Goal: Check status

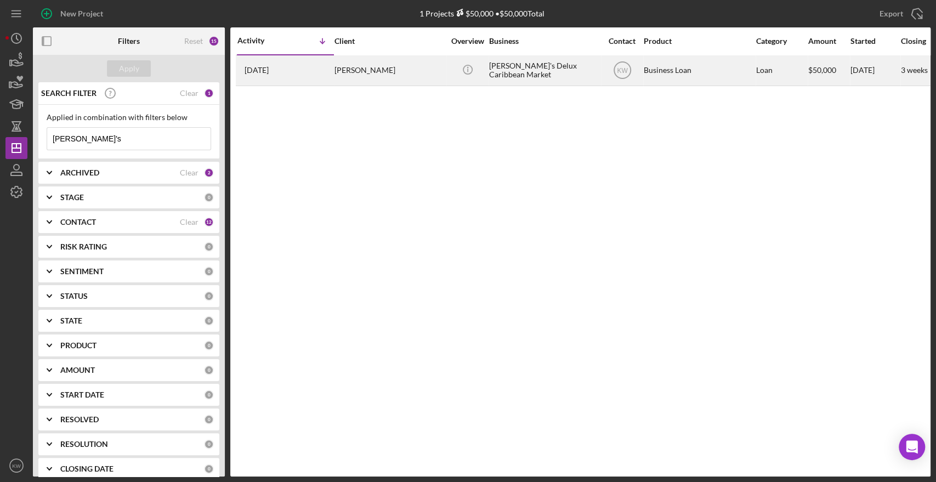
click at [517, 71] on div "[PERSON_NAME]'s Delux Caribbean Market" at bounding box center [544, 70] width 110 height 29
